Goal: Information Seeking & Learning: Check status

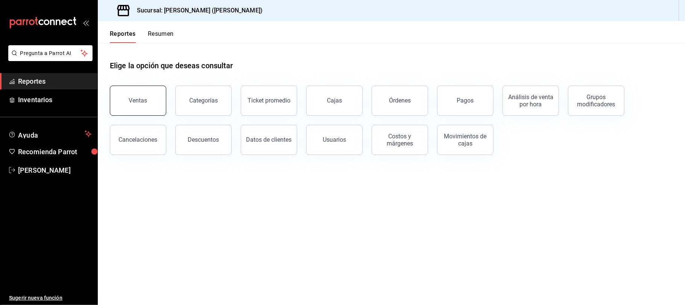
click at [152, 104] on button "Ventas" at bounding box center [138, 100] width 56 height 30
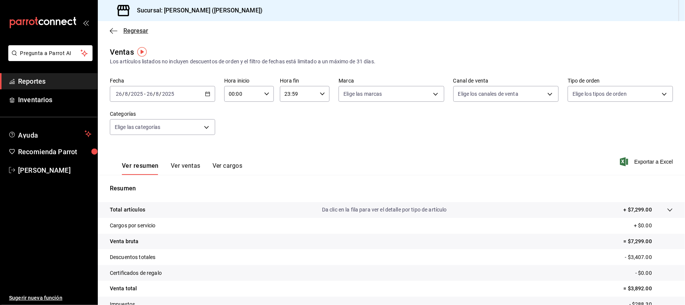
click at [145, 32] on span "Regresar" at bounding box center [135, 30] width 25 height 7
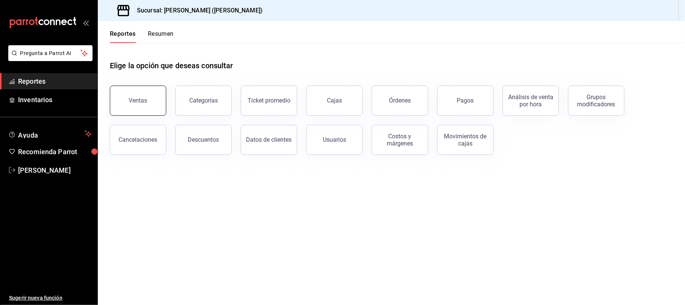
click at [145, 107] on button "Ventas" at bounding box center [138, 100] width 56 height 30
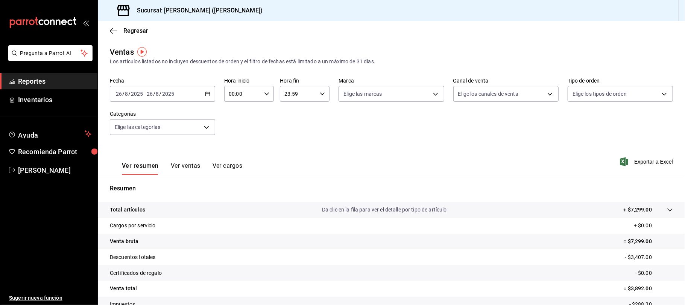
click at [191, 163] on button "Ver ventas" at bounding box center [186, 168] width 30 height 13
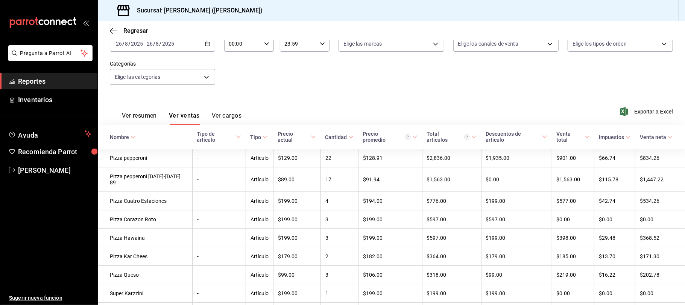
scroll to position [100, 0]
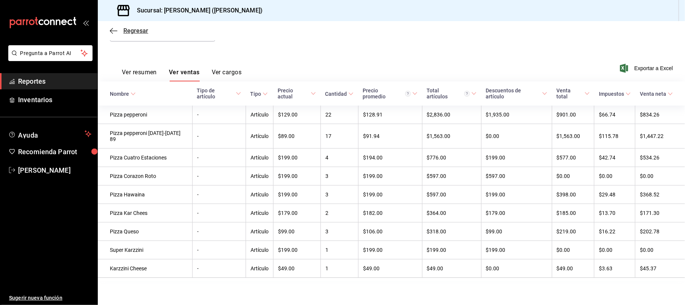
click at [131, 29] on span "Regresar" at bounding box center [135, 30] width 25 height 7
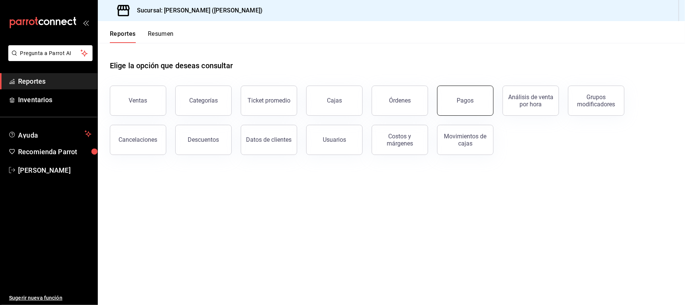
click at [461, 96] on button "Pagos" at bounding box center [465, 100] width 56 height 30
click at [461, 96] on html "Pregunta a Parrot AI Reportes Inventarios Ayuda Recomienda Parrot [PERSON_NAME]…" at bounding box center [342, 152] width 685 height 305
drag, startPoint x: 259, startPoint y: 249, endPoint x: 224, endPoint y: 214, distance: 50.0
click at [259, 249] on main "Elige la opción que deseas consultar Ventas Categorías Ticket promedio Cajas Ór…" at bounding box center [392, 174] width 588 height 262
click at [205, 137] on div "Descuentos" at bounding box center [203, 139] width 31 height 7
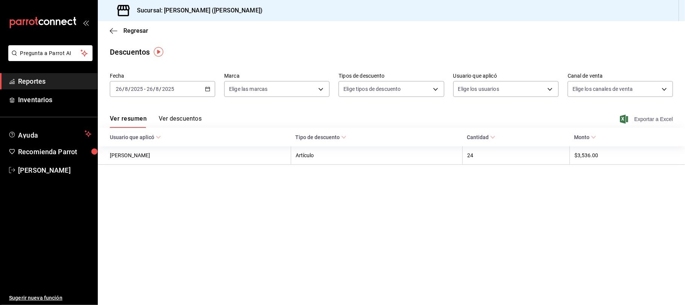
click at [643, 119] on span "Exportar a Excel" at bounding box center [648, 118] width 52 height 9
click at [124, 33] on span "Regresar" at bounding box center [135, 30] width 25 height 7
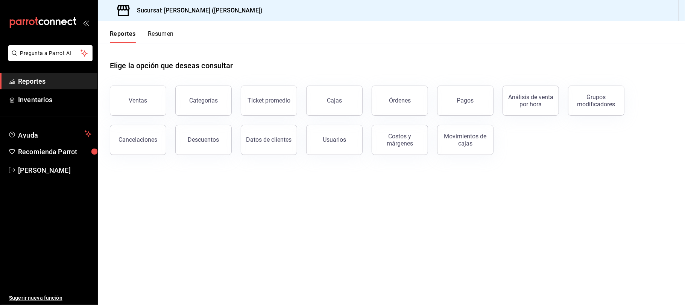
click at [372, 215] on main "Elige la opción que deseas consultar Ventas Categorías Ticket promedio Cajas Ór…" at bounding box center [392, 174] width 588 height 262
click at [154, 97] on button "Ventas" at bounding box center [138, 100] width 56 height 30
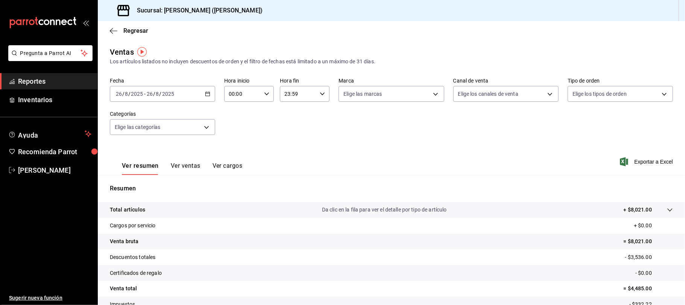
click at [193, 164] on button "Ver ventas" at bounding box center [186, 168] width 30 height 13
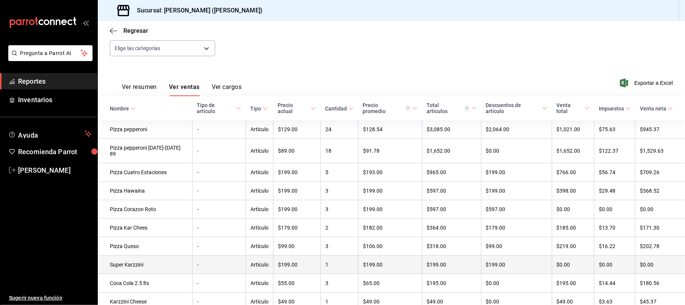
scroll to position [119, 0]
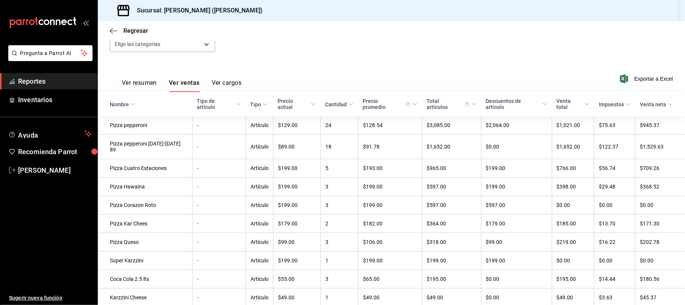
scroll to position [100, 0]
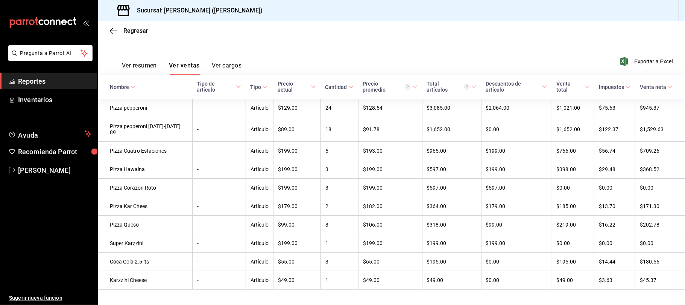
scroll to position [119, 0]
